Goal: Download file/media

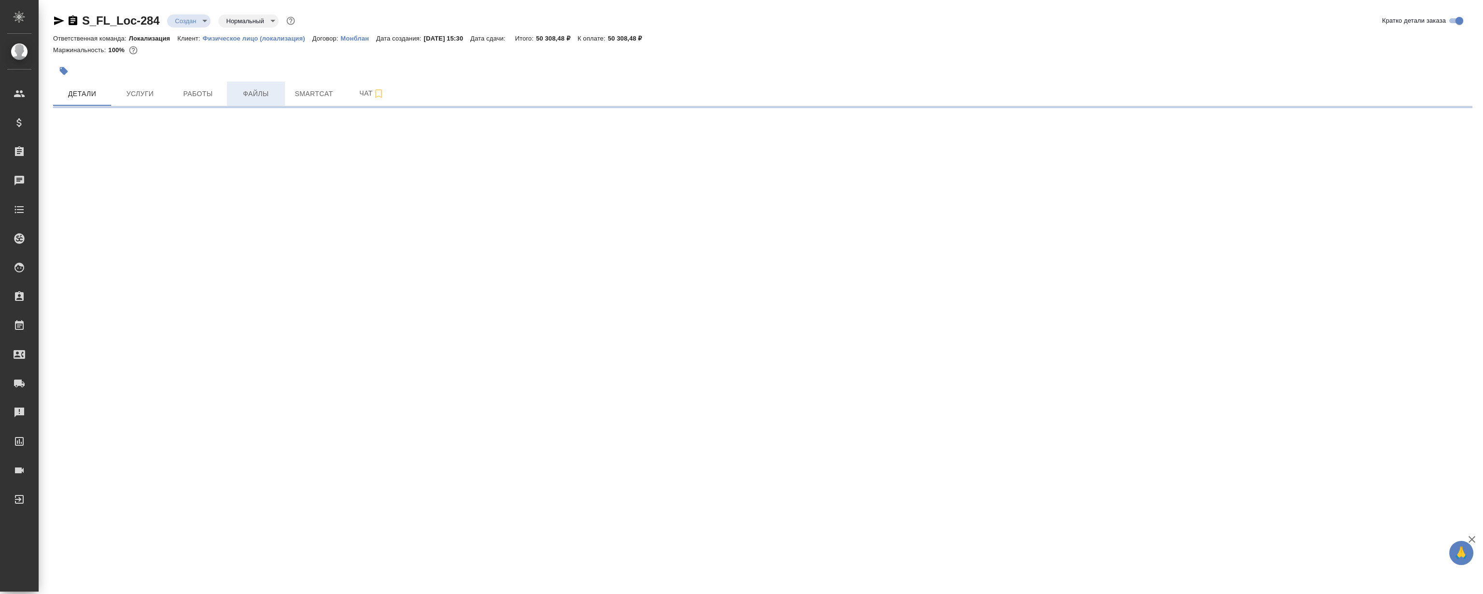
click at [282, 82] on button "Файлы" at bounding box center [256, 94] width 58 height 24
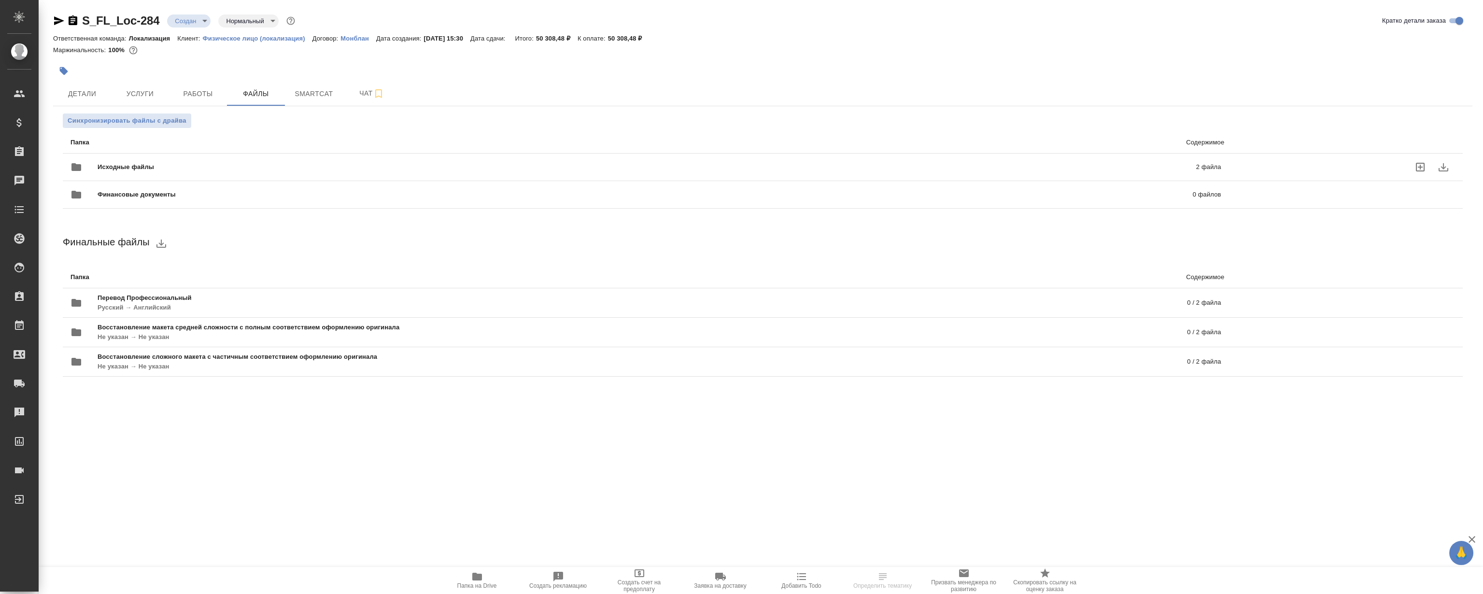
click at [320, 149] on div "Исходные файлы 2 файла" at bounding box center [645, 167] width 1169 height 42
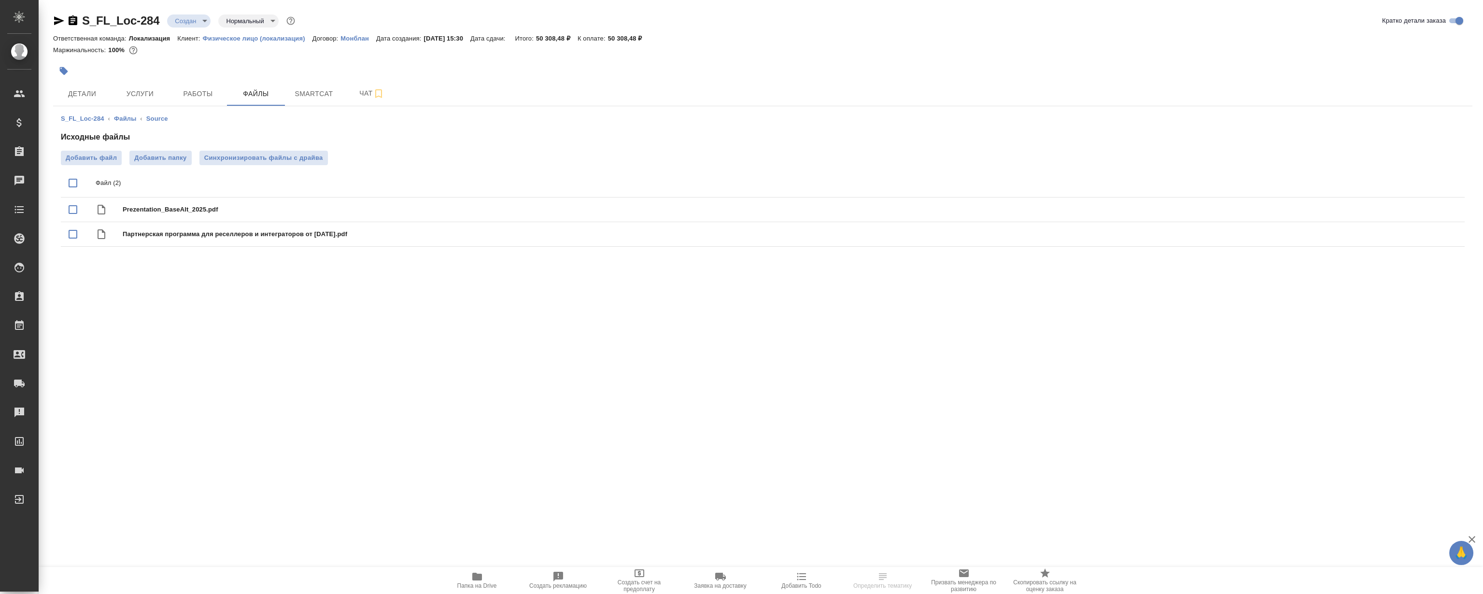
click at [76, 187] on input "checkbox" at bounding box center [73, 183] width 20 height 20
checkbox input "true"
click at [1429, 181] on button "download" at bounding box center [1421, 183] width 23 height 23
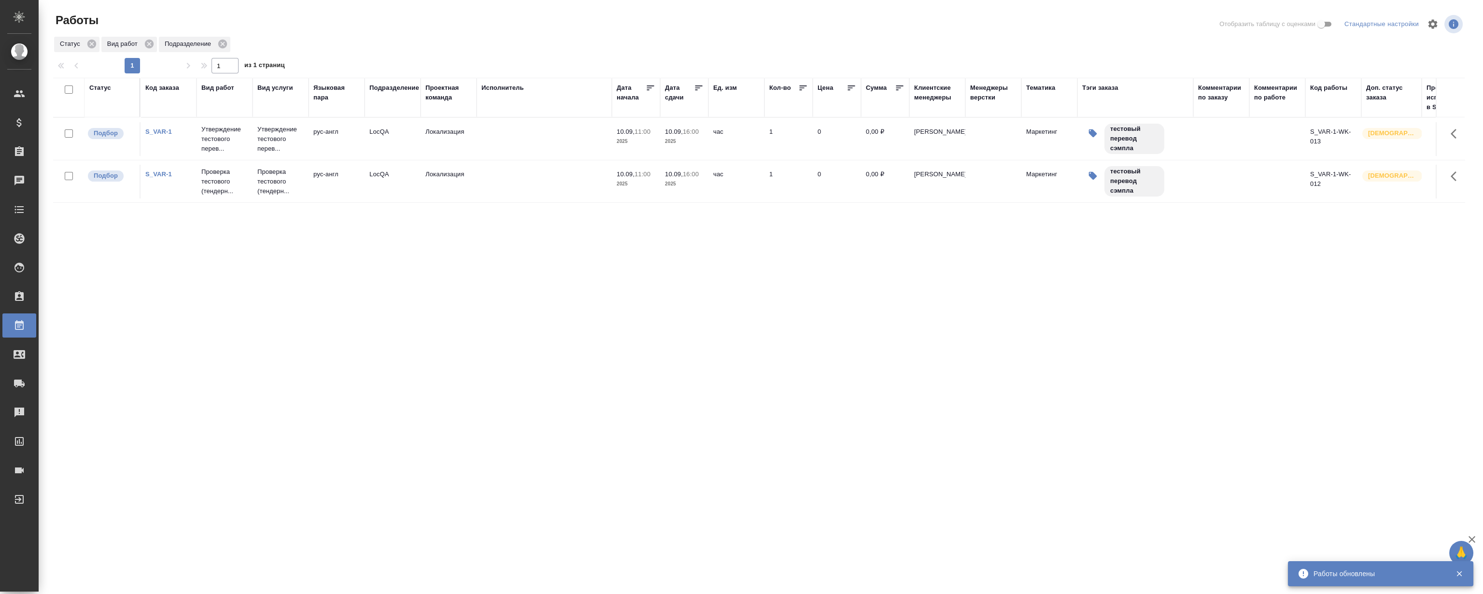
drag, startPoint x: 0, startPoint y: 0, endPoint x: 396, endPoint y: 238, distance: 462.2
click at [397, 236] on div "Статус Код заказа Вид работ Вид услуги Языковая пара Подразделение Проектная ко…" at bounding box center [758, 252] width 1411 height 348
click at [350, 286] on div "Статус Код заказа Вид работ Вид услуги Языковая пара Подразделение Проектная ко…" at bounding box center [758, 252] width 1411 height 348
